Goal: Check status: Check status

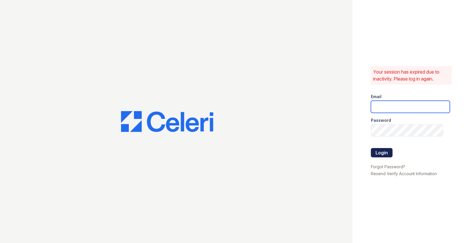
type input "[EMAIL_ADDRESS][DOMAIN_NAME]"
click at [386, 152] on button "Login" at bounding box center [382, 152] width 22 height 9
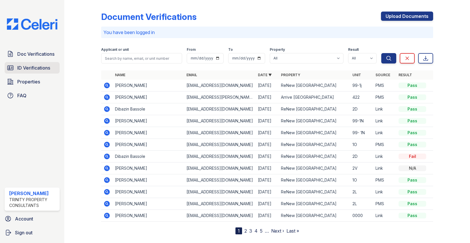
click at [28, 66] on span "ID Verifications" at bounding box center [33, 67] width 33 height 7
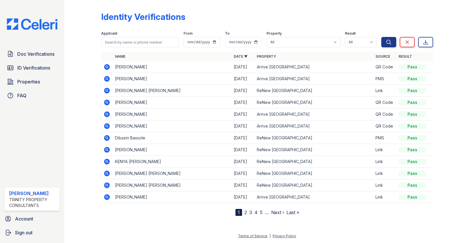
click at [107, 173] on icon at bounding box center [107, 173] width 7 height 7
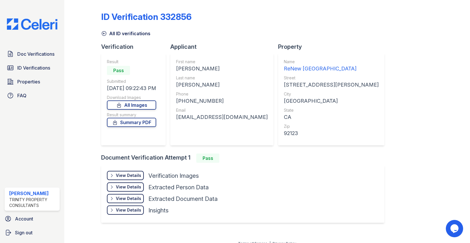
click at [132, 176] on div "View Details" at bounding box center [128, 175] width 25 height 6
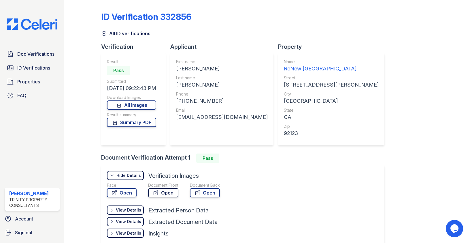
click at [160, 193] on link "Open" at bounding box center [163, 192] width 30 height 9
drag, startPoint x: 103, startPoint y: 34, endPoint x: 112, endPoint y: 29, distance: 10.1
click at [103, 34] on icon at bounding box center [104, 34] width 6 height 6
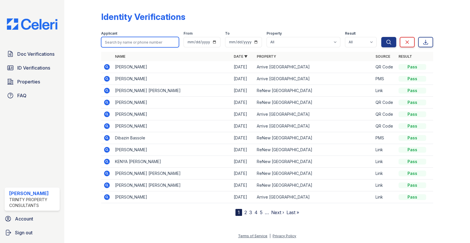
click at [129, 38] on input "search" at bounding box center [140, 42] width 78 height 10
type input "[PERSON_NAME]"
click at [381, 37] on button "Search" at bounding box center [388, 42] width 15 height 10
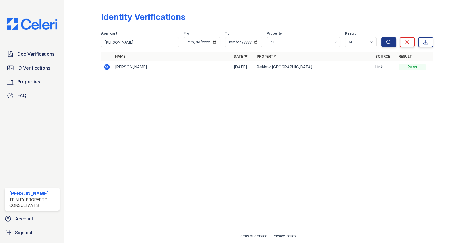
click at [110, 65] on icon at bounding box center [107, 66] width 7 height 7
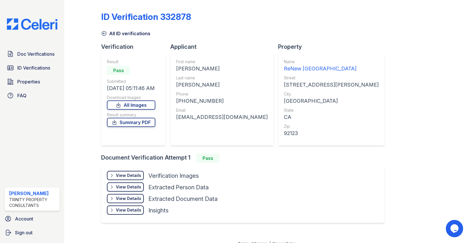
click at [138, 173] on div "View Details" at bounding box center [128, 175] width 25 height 6
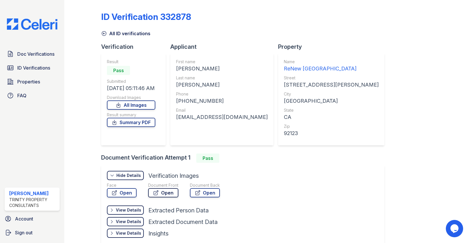
click at [166, 193] on link "Open" at bounding box center [163, 192] width 30 height 9
